Goal: Task Accomplishment & Management: Use online tool/utility

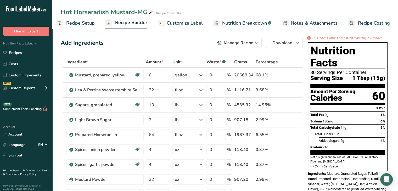
click at [182, 24] on span "Customize Label" at bounding box center [185, 23] width 36 height 7
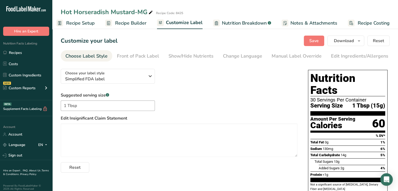
click at [220, 25] on link "Nutrition Breakdown .a-a{fill:#347362;}.b-a{fill:#fff;}" at bounding box center [242, 23] width 58 height 12
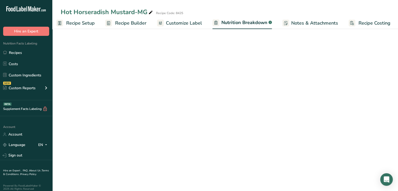
scroll to position [0, 5]
select select "Calories"
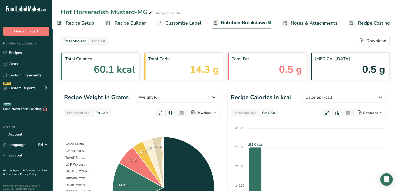
click at [140, 20] on span "Recipe Builder" at bounding box center [130, 23] width 31 height 7
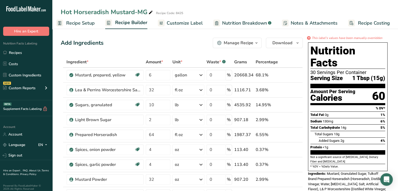
click at [189, 22] on span "Customize Label" at bounding box center [185, 23] width 36 height 7
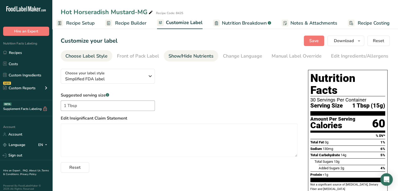
click at [184, 53] on div "Show/Hide Nutrients" at bounding box center [190, 56] width 45 height 7
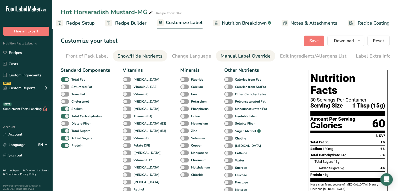
scroll to position [0, 51]
click at [261, 56] on div "Manual Label Override" at bounding box center [245, 56] width 50 height 7
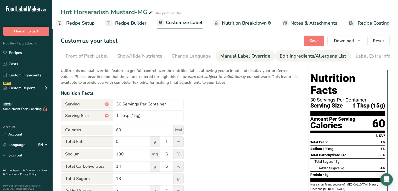
click at [297, 53] on div "Edit Ingredients/Allergens List" at bounding box center [313, 56] width 66 height 7
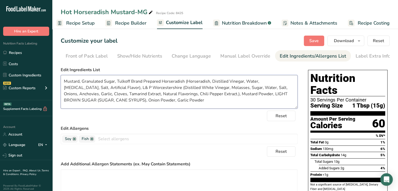
drag, startPoint x: 102, startPoint y: 83, endPoint x: 85, endPoint y: 80, distance: 17.0
click at [82, 81] on textarea "Mustard, Granulated Sugar, Tulkoff Brand Prepared Horseradish (Horseradish, Dis…" at bounding box center [179, 91] width 237 height 33
drag, startPoint x: 138, startPoint y: 82, endPoint x: 95, endPoint y: 81, distance: 43.2
click at [95, 81] on textarea "Mustard, Sugar, Tulkoff Brand Prepared Horseradish (Horseradish, Distilled Vine…" at bounding box center [179, 91] width 237 height 33
drag, startPoint x: 272, startPoint y: 82, endPoint x: 261, endPoint y: 81, distance: 11.3
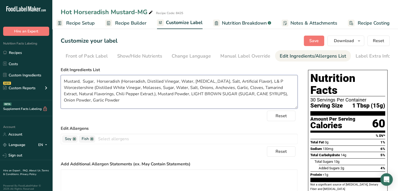
click at [261, 81] on textarea "Mustard, Sugar, Horseradish (Horseradish, Distilled Vinegar, Water, [MEDICAL_DA…" at bounding box center [179, 91] width 237 height 33
drag, startPoint x: 172, startPoint y: 94, endPoint x: 162, endPoint y: 96, distance: 9.6
click at [162, 96] on textarea "Mustard, Sugar, Horseradish (Horseradish, Distilled Vinegar, Water, [MEDICAL_DA…" at bounding box center [179, 91] width 237 height 33
drag, startPoint x: 186, startPoint y: 94, endPoint x: 174, endPoint y: 94, distance: 12.3
click at [174, 94] on textarea "Mustard, Sugar, Horseradish (Horseradish, Distilled Vinegar, Water, [MEDICAL_DA…" at bounding box center [179, 91] width 237 height 33
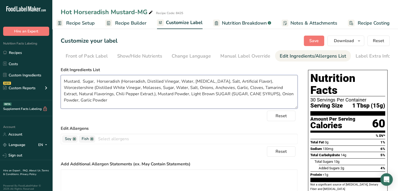
drag, startPoint x: 197, startPoint y: 95, endPoint x: 187, endPoint y: 97, distance: 10.3
click at [187, 97] on textarea "Mustard, Sugar, Horseradish (Horseradish, Distilled Vinegar, Water, [MEDICAL_DA…" at bounding box center [179, 91] width 237 height 33
drag, startPoint x: 243, startPoint y: 95, endPoint x: 197, endPoint y: 96, distance: 46.1
click at [197, 96] on textarea "Mustard, Sugar, Horseradish (Horseradish, Distilled Vinegar, Water, [MEDICAL_DA…" at bounding box center [179, 91] width 237 height 33
click at [195, 96] on textarea "Mustard, Sugar, Horseradish (Horseradish, Distilled Vinegar, Water, [MEDICAL_DA…" at bounding box center [179, 91] width 237 height 33
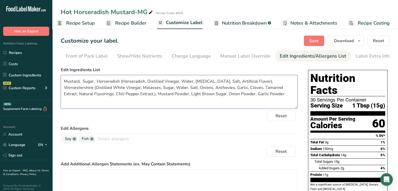
drag, startPoint x: 223, startPoint y: 95, endPoint x: 196, endPoint y: 95, distance: 27.7
click at [196, 95] on textarea "Mustard, Sugar, Horseradish (Horseradish, Distilled Vinegar, Water, [MEDICAL_DA…" at bounding box center [179, 91] width 237 height 33
drag, startPoint x: 260, startPoint y: 94, endPoint x: 232, endPoint y: 93, distance: 27.5
click at [232, 93] on textarea "Mustard, Sugar, Horseradish (Horseradish, Distilled Vinegar, Water, [MEDICAL_DA…" at bounding box center [179, 91] width 237 height 33
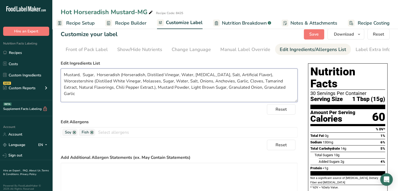
scroll to position [0, 0]
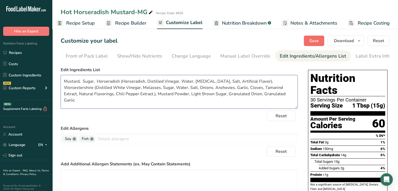
type textarea "Mustard, Sugar, Horseradish (Horseradish, Distilled Vinegar, Water, [MEDICAL_DA…"
click at [320, 39] on button "Save" at bounding box center [314, 41] width 20 height 10
click at [359, 40] on icon "button" at bounding box center [359, 41] width 4 height 7
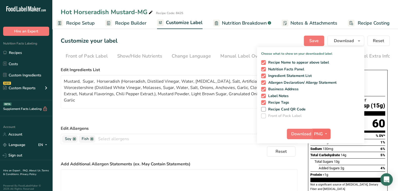
click at [325, 134] on icon "button" at bounding box center [326, 134] width 4 height 7
click at [320, 172] on link "PDF" at bounding box center [322, 170] width 17 height 9
click at [301, 131] on span "Download" at bounding box center [301, 134] width 20 height 6
